Goal: Find specific page/section: Find specific page/section

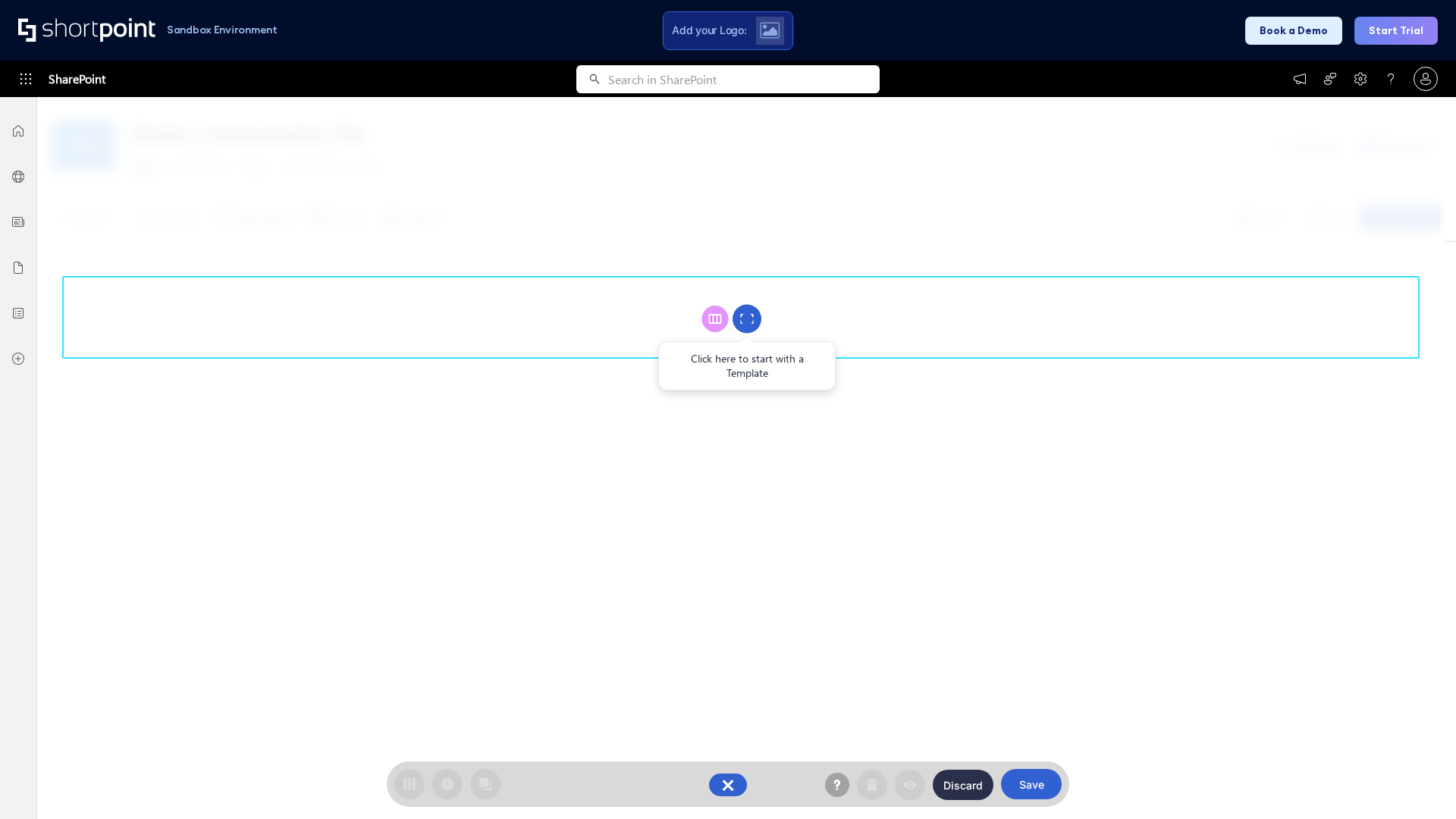
click at [747, 318] on circle at bounding box center [747, 319] width 28 height 28
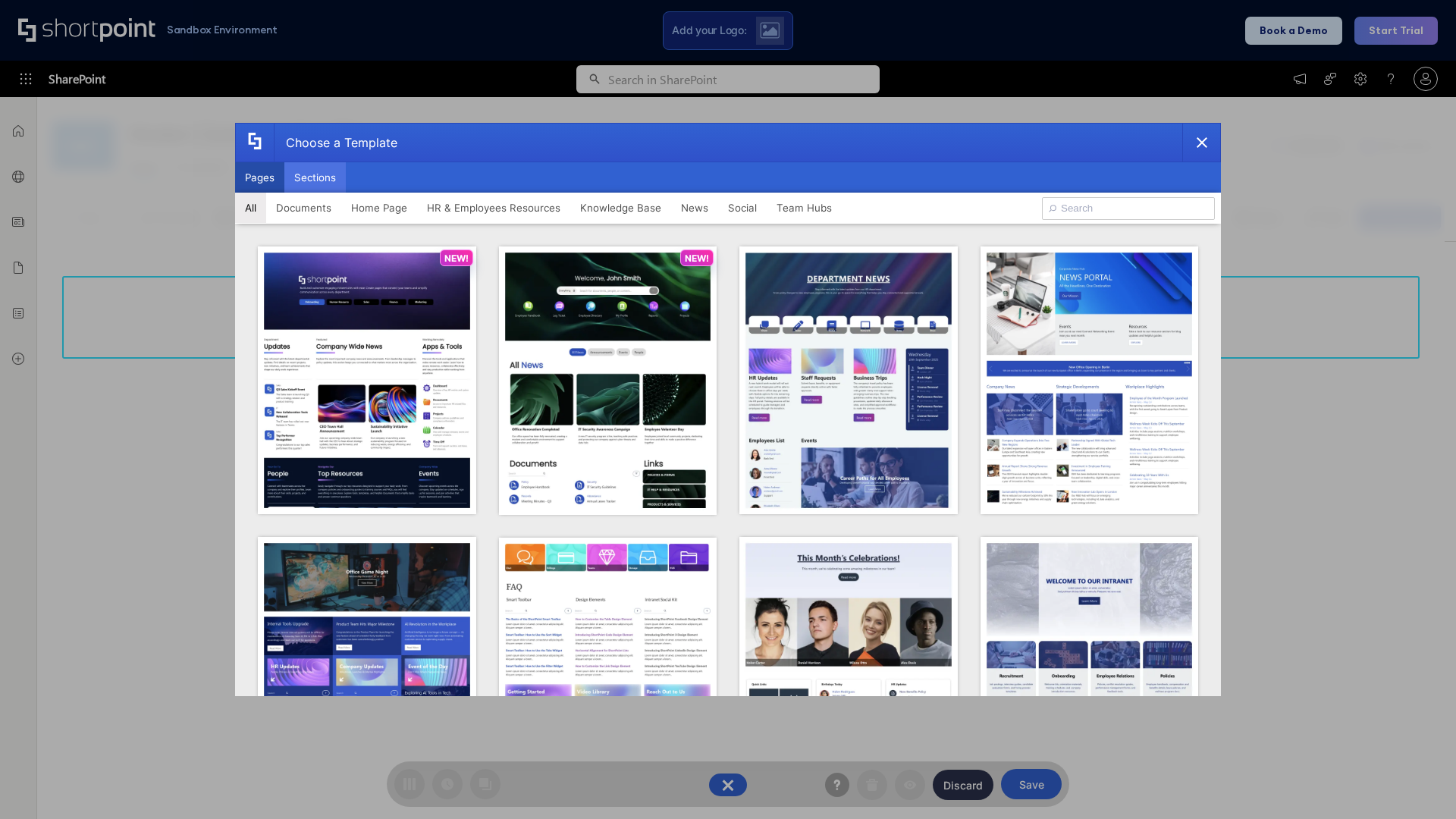
click at [315, 177] on button "Sections" at bounding box center [315, 177] width 62 height 30
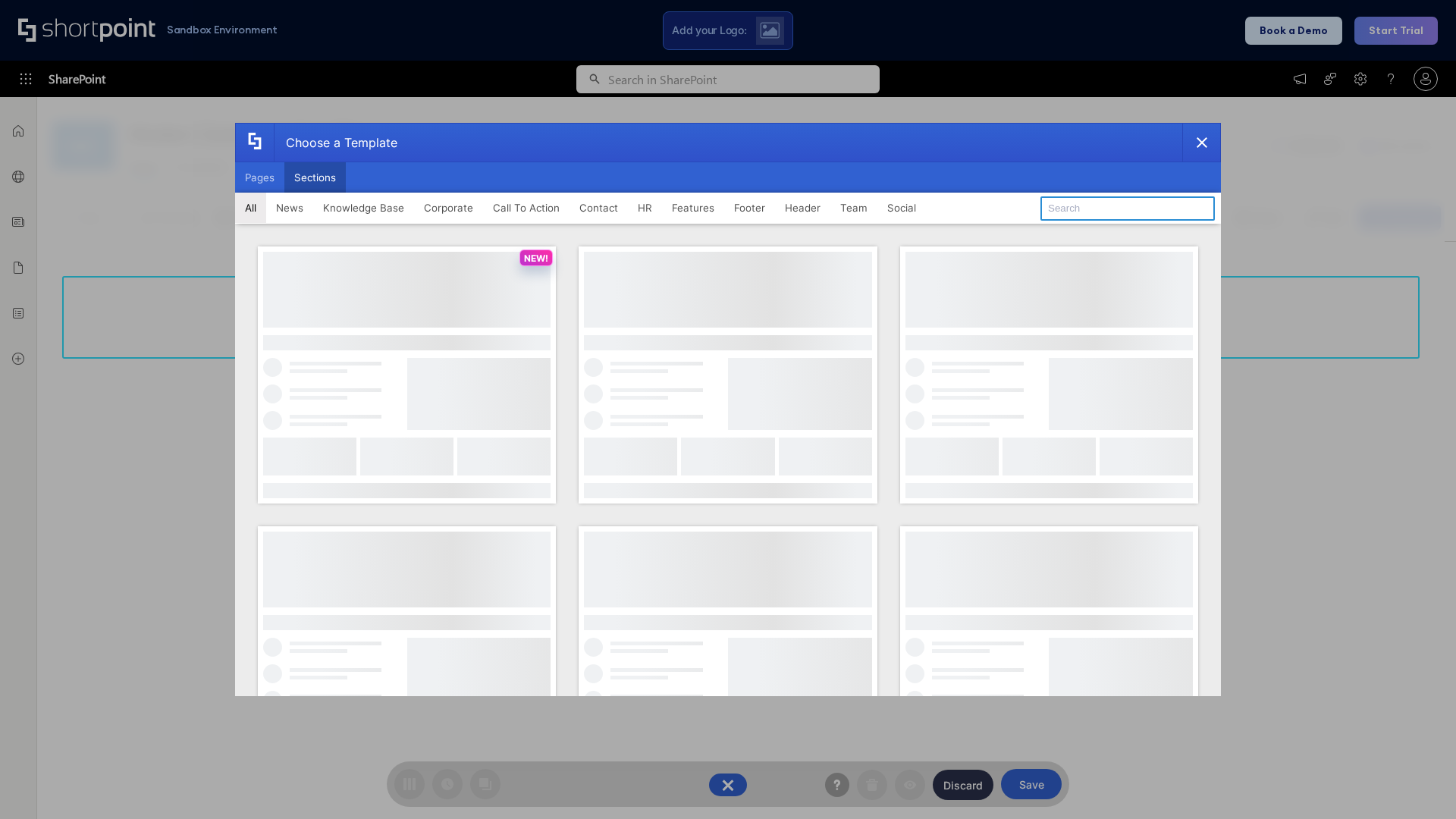
type input "Healthcare Header"
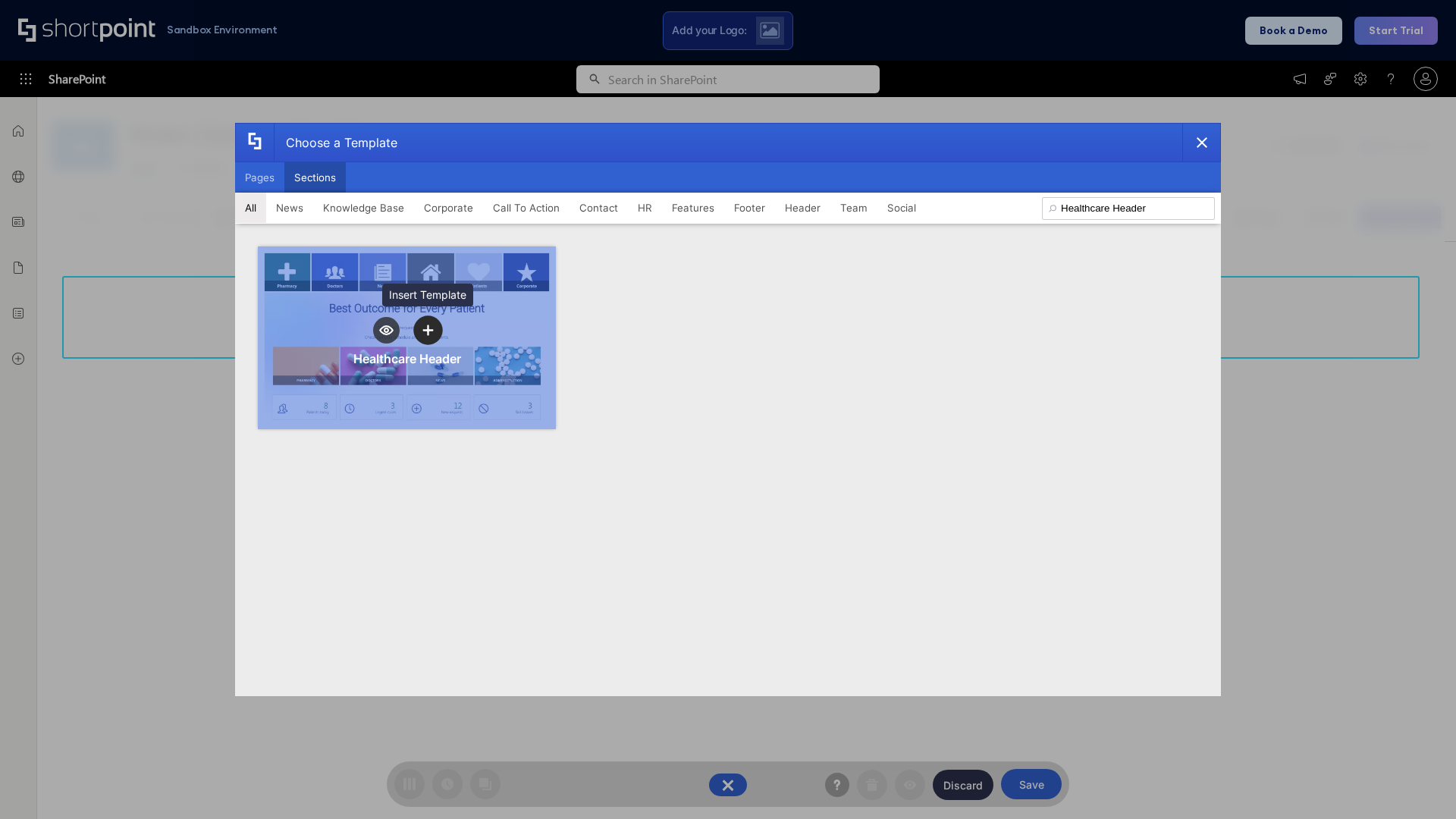
click at [428, 330] on icon "template selector" at bounding box center [428, 330] width 10 height 10
